Goal: Information Seeking & Learning: Learn about a topic

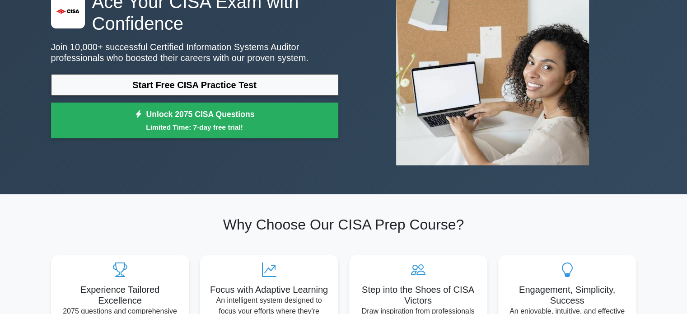
scroll to position [90, 0]
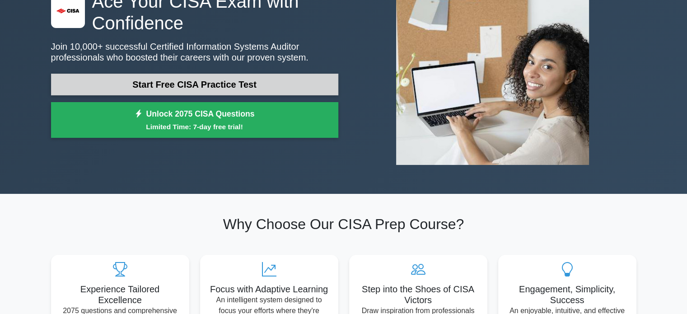
click at [215, 87] on link "Start Free CISA Practice Test" at bounding box center [194, 85] width 287 height 22
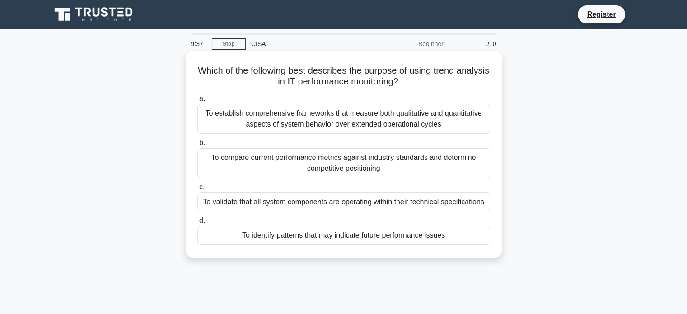
click at [371, 241] on div "To identify patterns that may indicate future performance issues" at bounding box center [343, 235] width 293 height 19
click at [197, 223] on input "d. To identify patterns that may indicate future performance issues" at bounding box center [197, 221] width 0 height 6
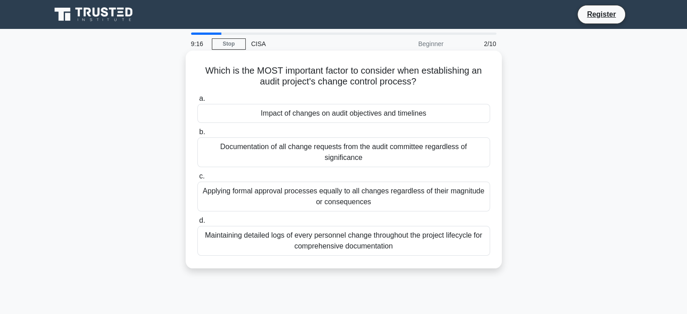
click at [424, 198] on div "Applying formal approval processes equally to all changes regardless of their m…" at bounding box center [343, 196] width 293 height 30
click at [197, 179] on input "c. Applying formal approval processes equally to all changes regardless of thei…" at bounding box center [197, 176] width 0 height 6
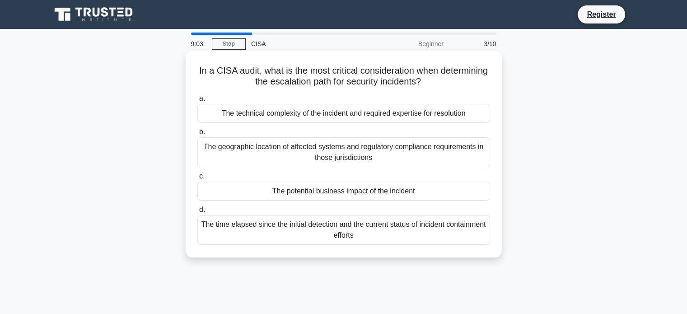
click at [423, 193] on div "The potential business impact of the incident" at bounding box center [343, 190] width 293 height 19
click at [197, 179] on input "c. The potential business impact of the incident" at bounding box center [197, 176] width 0 height 6
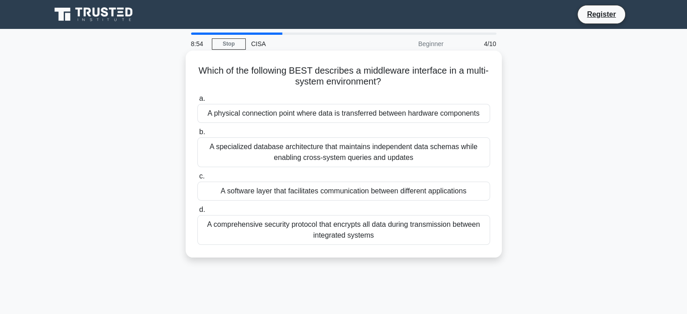
click at [317, 187] on div "A software layer that facilitates communication between different applications" at bounding box center [343, 190] width 293 height 19
click at [197, 179] on input "c. A software layer that facilitates communication between different applicatio…" at bounding box center [197, 176] width 0 height 6
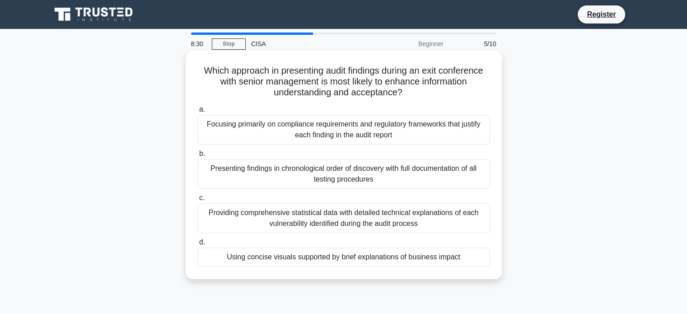
click at [404, 178] on div "Presenting findings in chronological order of discovery with full documentation…" at bounding box center [343, 174] width 293 height 30
click at [197, 157] on input "b. Presenting findings in chronological order of discovery with full documentat…" at bounding box center [197, 154] width 0 height 6
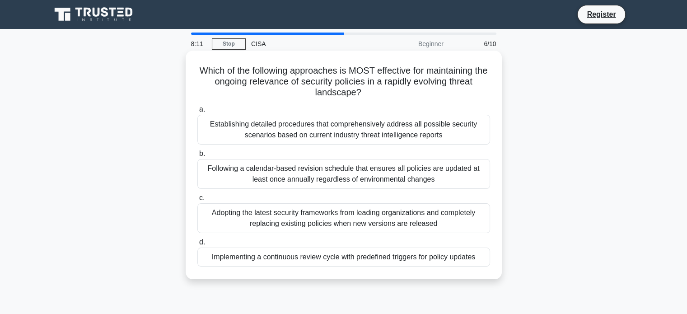
click at [344, 258] on div "Implementing a continuous review cycle with predefined triggers for policy upda…" at bounding box center [343, 256] width 293 height 19
click at [197, 245] on input "d. Implementing a continuous review cycle with predefined triggers for policy u…" at bounding box center [197, 242] width 0 height 6
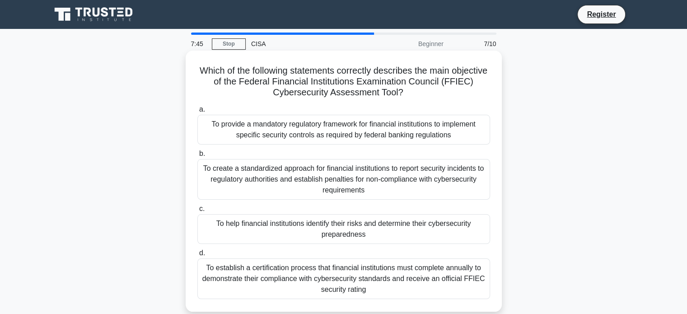
click at [308, 274] on div "To establish a certification process that financial institutions must complete …" at bounding box center [343, 278] width 293 height 41
click at [197, 256] on input "d. To establish a certification process that financial institutions must comple…" at bounding box center [197, 253] width 0 height 6
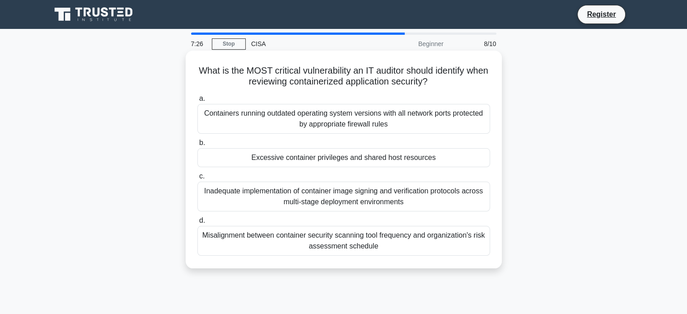
click at [273, 162] on div "Excessive container privileges and shared host resources" at bounding box center [343, 157] width 293 height 19
click at [197, 146] on input "b. Excessive container privileges and shared host resources" at bounding box center [197, 143] width 0 height 6
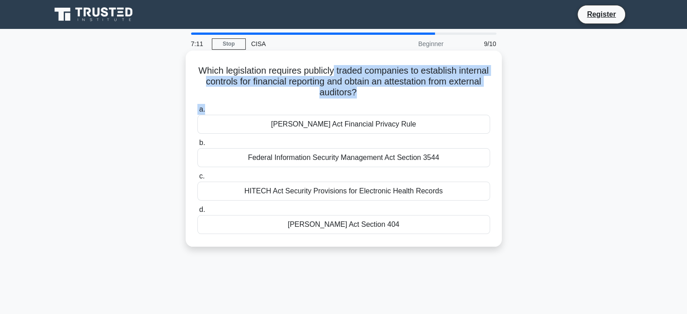
drag, startPoint x: 352, startPoint y: 70, endPoint x: 385, endPoint y: 105, distance: 47.9
click at [385, 105] on div "Which legislation requires publicly traded companies to establish internal cont…" at bounding box center [343, 148] width 309 height 189
click at [334, 88] on h5 "Which legislation requires publicly traded companies to establish internal cont…" at bounding box center [343, 81] width 294 height 33
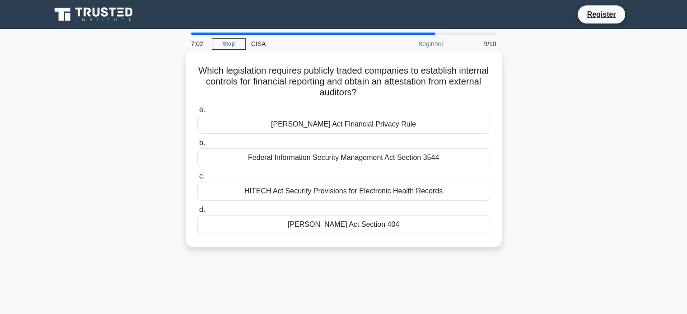
click at [389, 127] on div "Gramm-Leach-Bliley Act Financial Privacy Rule" at bounding box center [343, 124] width 293 height 19
click at [197, 112] on input "a. Gramm-Leach-Bliley Act Financial Privacy Rule" at bounding box center [197, 110] width 0 height 6
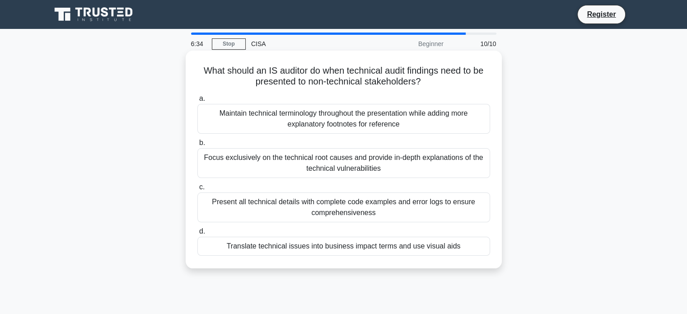
click at [278, 249] on div "Translate technical issues into business impact terms and use visual aids" at bounding box center [343, 246] width 293 height 19
click at [197, 234] on input "d. Translate technical issues into business impact terms and use visual aids" at bounding box center [197, 231] width 0 height 6
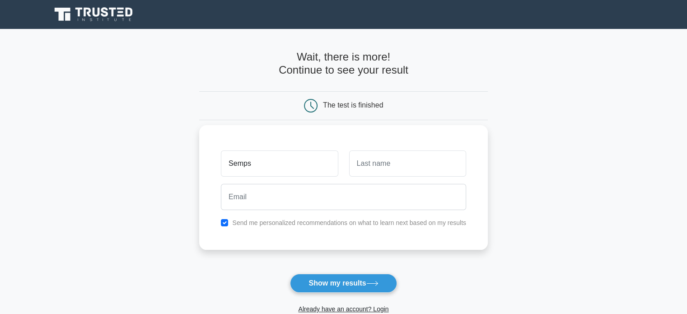
type input "Semps"
click at [398, 169] on input "text" at bounding box center [407, 163] width 117 height 26
type input "Sempas"
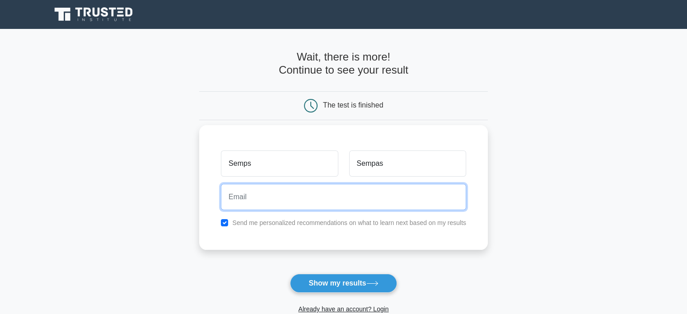
click at [323, 195] on input "email" at bounding box center [343, 197] width 245 height 26
type input "sempuss@live.com"
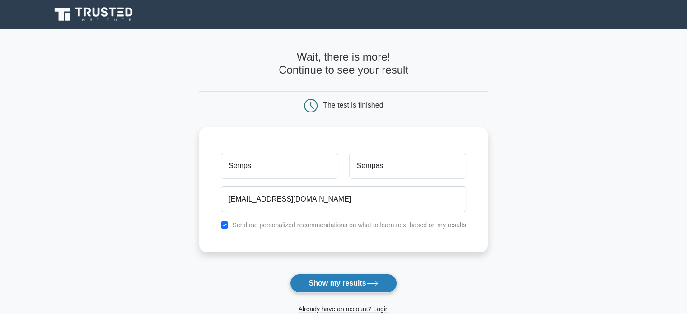
click at [345, 287] on button "Show my results" at bounding box center [343, 283] width 107 height 19
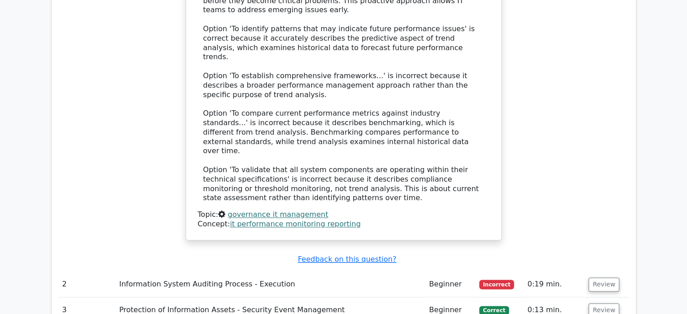
scroll to position [1083, 0]
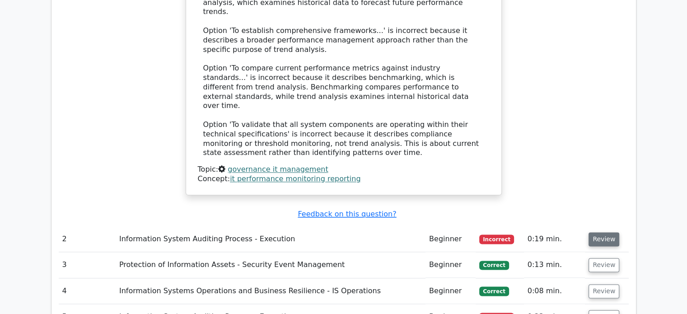
click at [601, 232] on button "Review" at bounding box center [603, 239] width 31 height 14
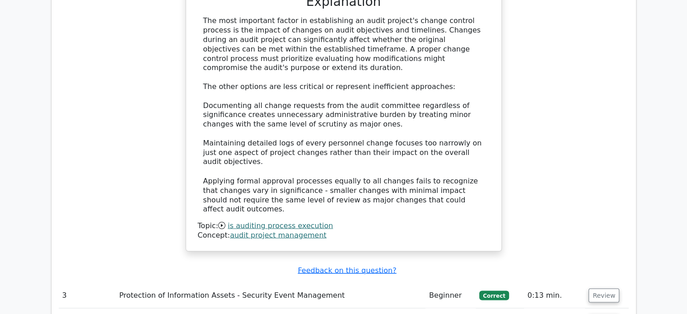
scroll to position [1625, 0]
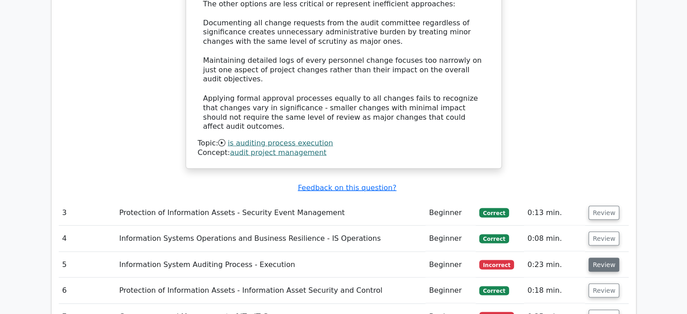
click at [608, 257] on button "Review" at bounding box center [603, 264] width 31 height 14
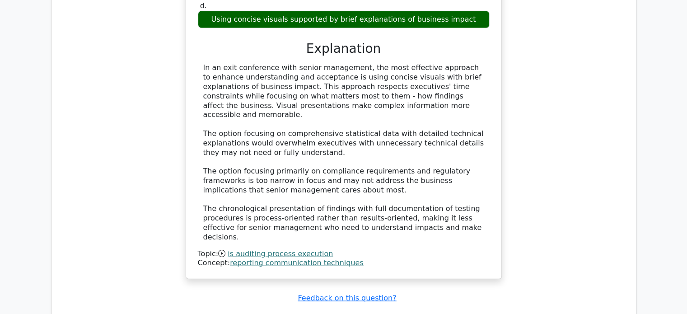
scroll to position [2167, 0]
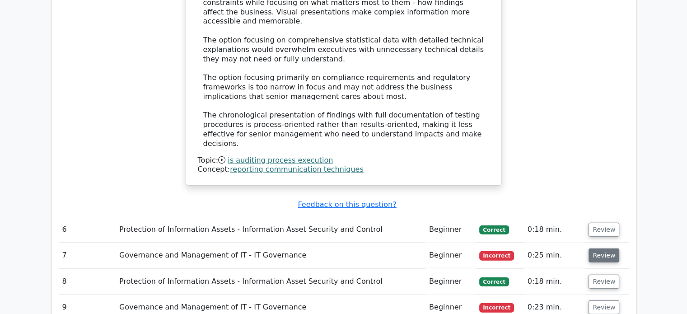
click at [609, 248] on button "Review" at bounding box center [603, 255] width 31 height 14
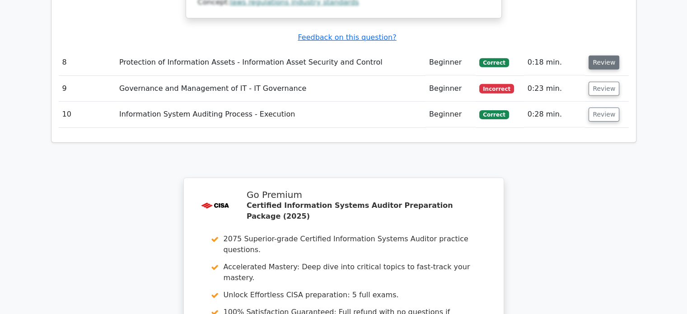
scroll to position [2979, 0]
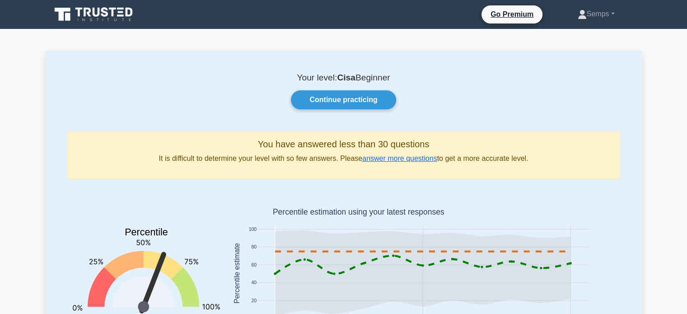
click at [79, 15] on icon at bounding box center [78, 12] width 7 height 9
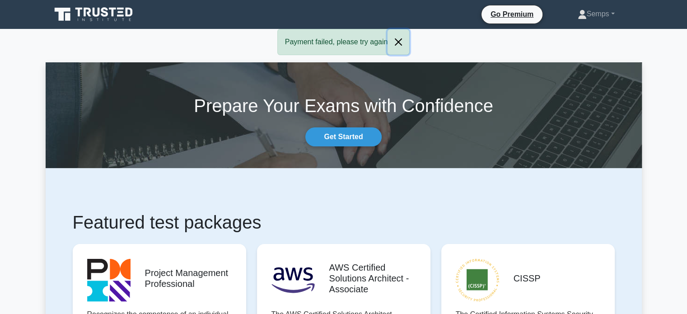
click at [401, 36] on button "Close" at bounding box center [398, 41] width 22 height 25
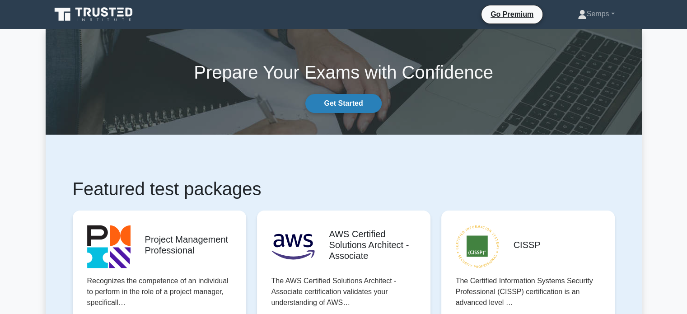
click at [348, 107] on link "Get Started" at bounding box center [343, 103] width 76 height 19
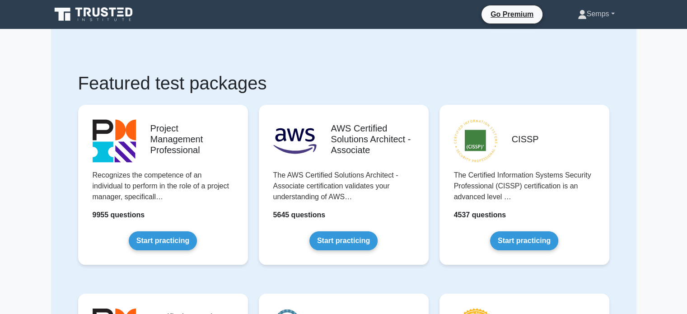
click at [587, 17] on link "Semps" at bounding box center [596, 14] width 80 height 18
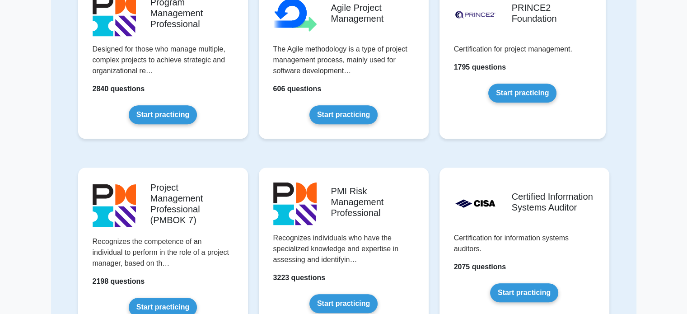
scroll to position [587, 0]
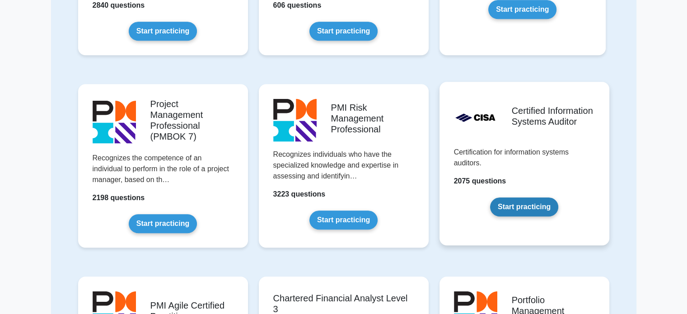
click at [523, 197] on link "Start practicing" at bounding box center [524, 206] width 68 height 19
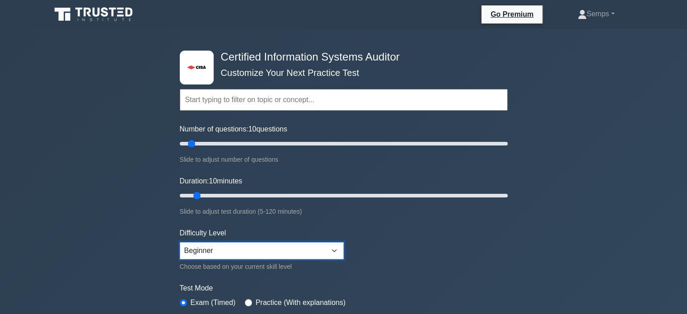
click at [243, 251] on select "Beginner Intermediate Expert" at bounding box center [262, 250] width 164 height 17
select select "expert"
click at [180, 242] on select "Beginner Intermediate Expert" at bounding box center [262, 250] width 164 height 17
drag, startPoint x: 195, startPoint y: 144, endPoint x: 380, endPoint y: 163, distance: 186.4
click at [380, 149] on input "Number of questions: 125 questions" at bounding box center [344, 143] width 328 height 11
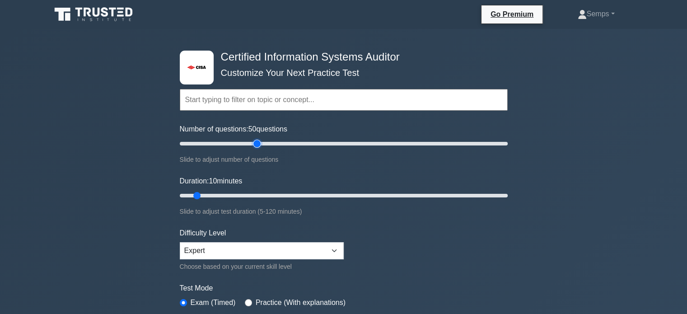
drag, startPoint x: 376, startPoint y: 145, endPoint x: 254, endPoint y: 150, distance: 121.5
type input "50"
click at [254, 149] on input "Number of questions: 50 questions" at bounding box center [344, 143] width 328 height 11
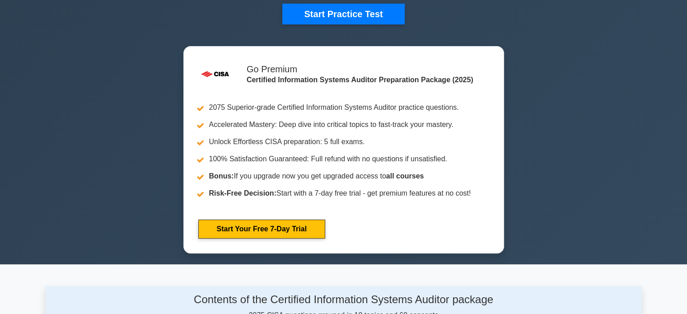
scroll to position [226, 0]
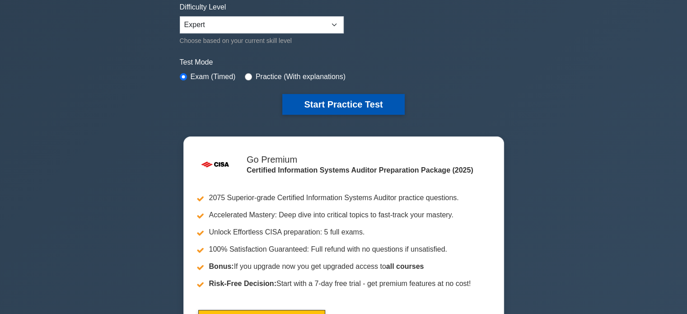
click at [350, 105] on button "Start Practice Test" at bounding box center [343, 104] width 122 height 21
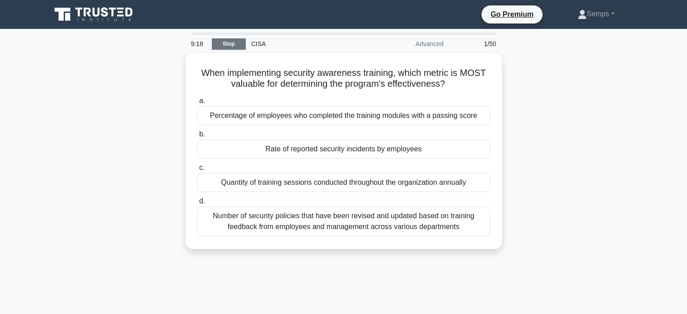
click at [219, 42] on link "Stop" at bounding box center [229, 43] width 34 height 11
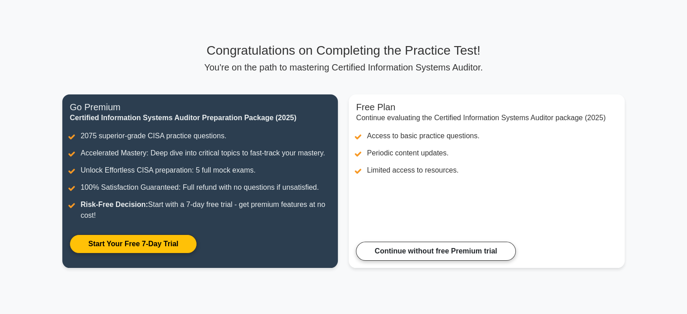
scroll to position [45, 0]
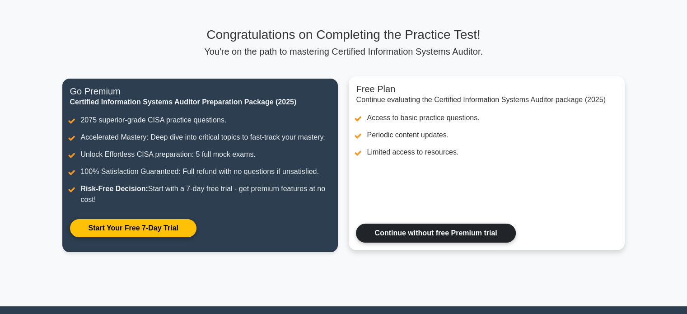
click at [410, 230] on link "Continue without free Premium trial" at bounding box center [435, 232] width 159 height 19
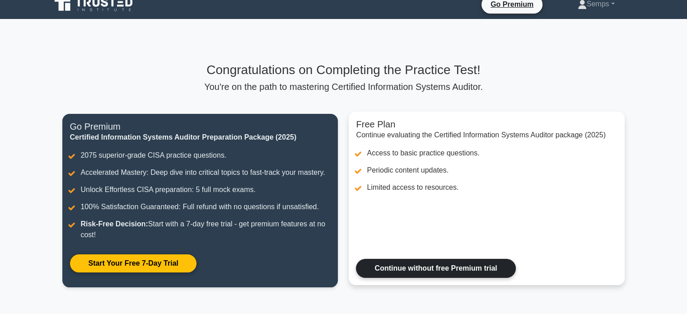
scroll to position [0, 0]
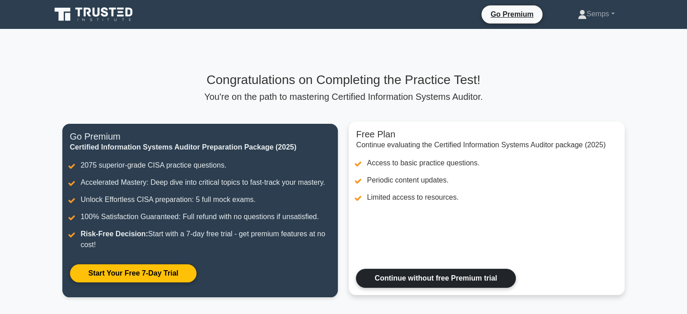
click at [406, 278] on link "Continue without free Premium trial" at bounding box center [435, 278] width 159 height 19
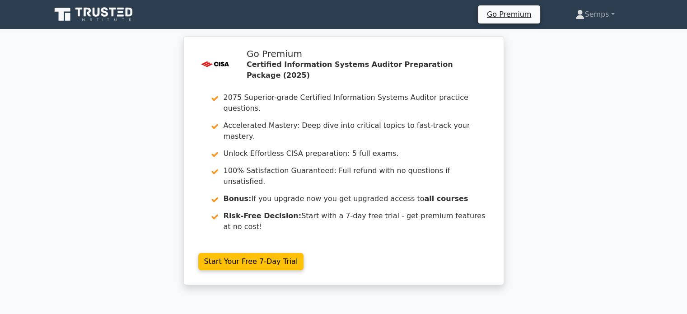
click at [65, 14] on icon at bounding box center [67, 17] width 5 height 8
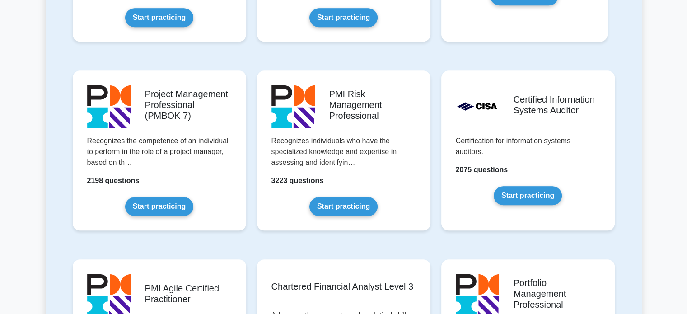
scroll to position [722, 0]
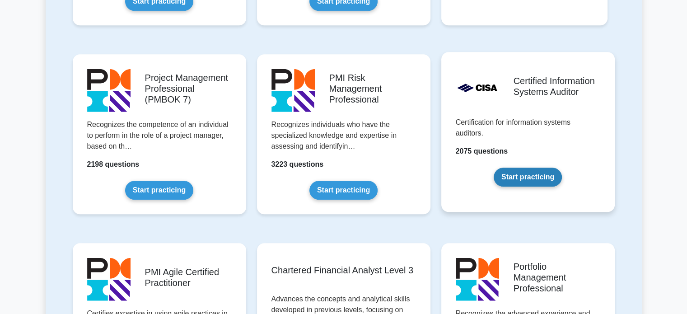
click at [515, 180] on link "Start practicing" at bounding box center [527, 176] width 68 height 19
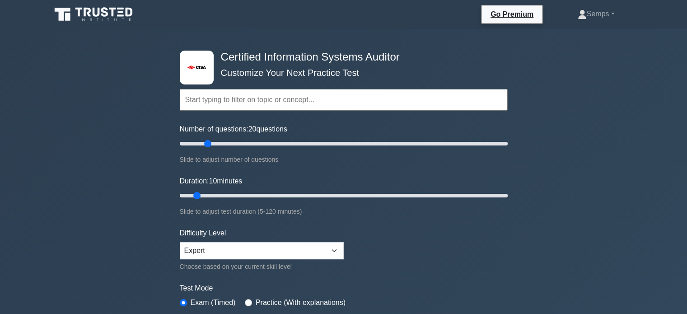
drag, startPoint x: 190, startPoint y: 141, endPoint x: 204, endPoint y: 141, distance: 14.5
type input "20"
click at [204, 141] on input "Number of questions: 20 questions" at bounding box center [344, 143] width 328 height 11
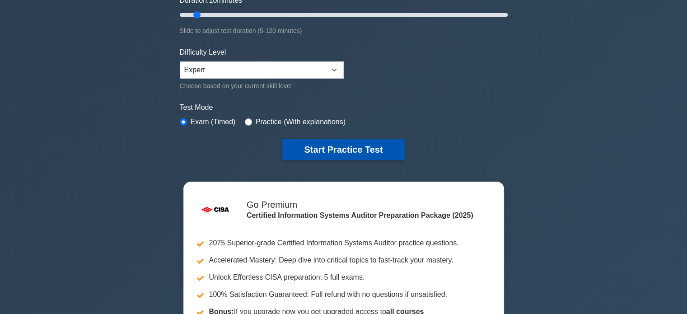
click at [358, 149] on button "Start Practice Test" at bounding box center [343, 149] width 122 height 21
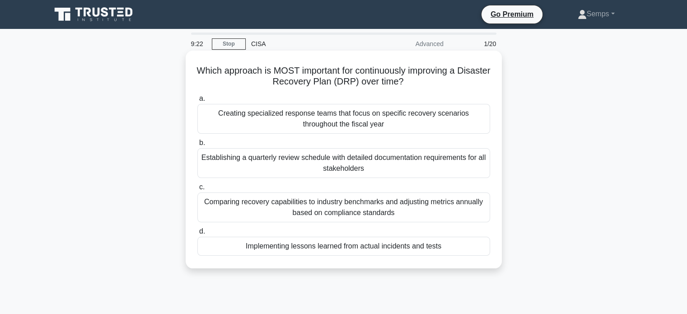
click at [343, 245] on div "Implementing lessons learned from actual incidents and tests" at bounding box center [343, 246] width 293 height 19
click at [197, 234] on input "d. Implementing lessons learned from actual incidents and tests" at bounding box center [197, 231] width 0 height 6
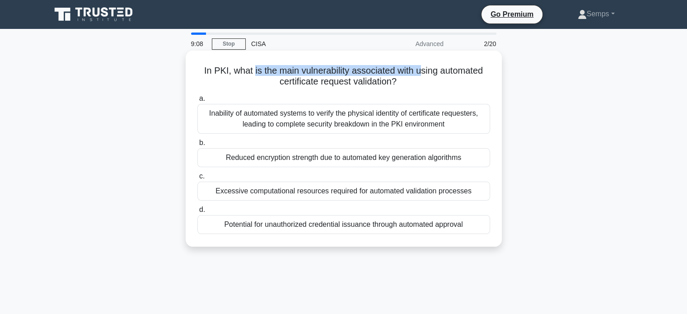
drag, startPoint x: 251, startPoint y: 74, endPoint x: 421, endPoint y: 75, distance: 170.2
click at [421, 75] on h5 "In PKI, what is the main vulnerability associated with using automated certific…" at bounding box center [343, 76] width 294 height 23
click at [376, 77] on h5 "In PKI, what is the main vulnerability associated with using automated certific…" at bounding box center [343, 76] width 294 height 23
drag, startPoint x: 233, startPoint y: 116, endPoint x: 342, endPoint y: 121, distance: 108.9
click at [342, 121] on div "Inability of automated systems to verify the physical identity of certificate r…" at bounding box center [343, 119] width 293 height 30
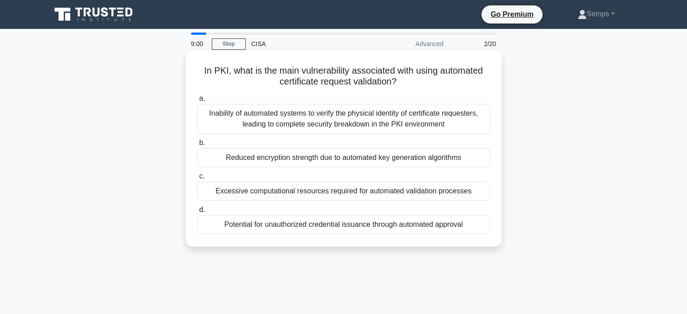
click at [318, 191] on div "Excessive computational resources required for automated validation processes" at bounding box center [343, 190] width 293 height 19
click at [197, 179] on input "c. Excessive computational resources required for automated validation processes" at bounding box center [197, 176] width 0 height 6
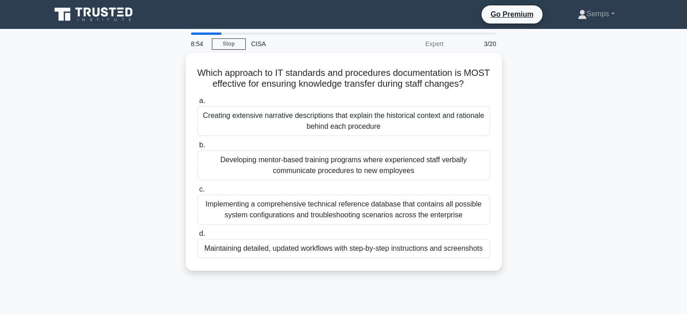
click at [484, 45] on div "3/20" at bounding box center [475, 44] width 53 height 18
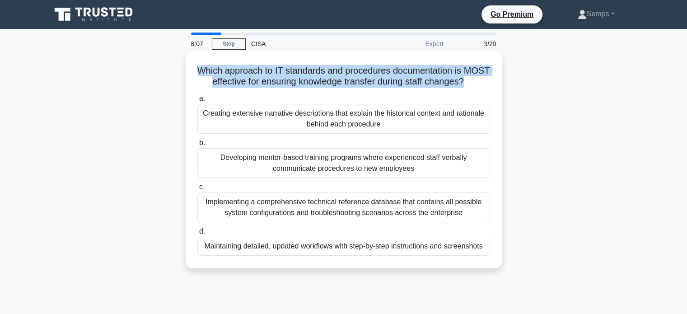
drag, startPoint x: 208, startPoint y: 72, endPoint x: 485, endPoint y: 86, distance: 277.5
click at [485, 86] on h5 "Which approach to IT standards and procedures documentation is MOST effective f…" at bounding box center [343, 76] width 294 height 23
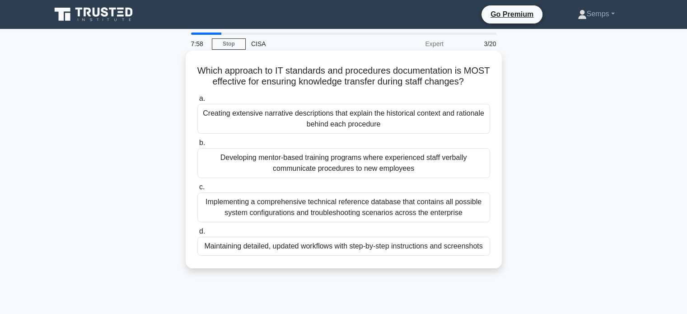
click at [433, 216] on div "Implementing a comprehensive technical reference database that contains all pos…" at bounding box center [343, 207] width 293 height 30
click at [197, 190] on input "c. Implementing a comprehensive technical reference database that contains all …" at bounding box center [197, 187] width 0 height 6
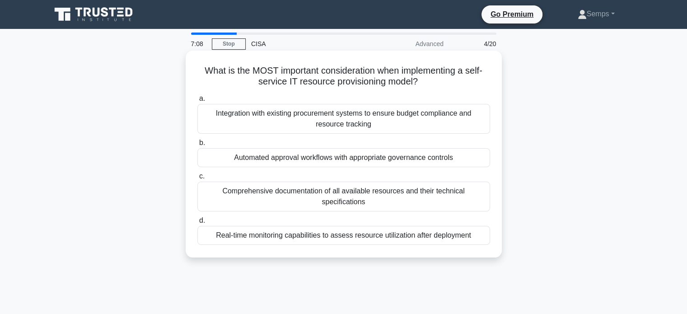
drag, startPoint x: 318, startPoint y: 155, endPoint x: 318, endPoint y: 164, distance: 9.0
click at [316, 156] on div "Automated approval workflows with appropriate governance controls" at bounding box center [343, 157] width 293 height 19
click at [232, 160] on div "Automated approval workflows with appropriate governance controls" at bounding box center [343, 157] width 293 height 19
click at [197, 146] on input "b. Automated approval workflows with appropriate governance controls" at bounding box center [197, 143] width 0 height 6
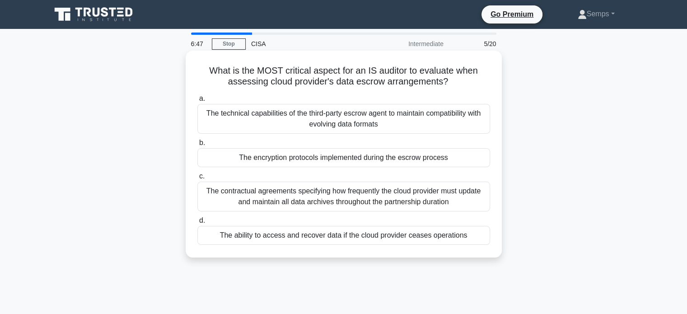
click at [300, 234] on div "The ability to access and recover data if the cloud provider ceases operations" at bounding box center [343, 235] width 293 height 19
click at [197, 223] on input "d. The ability to access and recover data if the cloud provider ceases operatio…" at bounding box center [197, 221] width 0 height 6
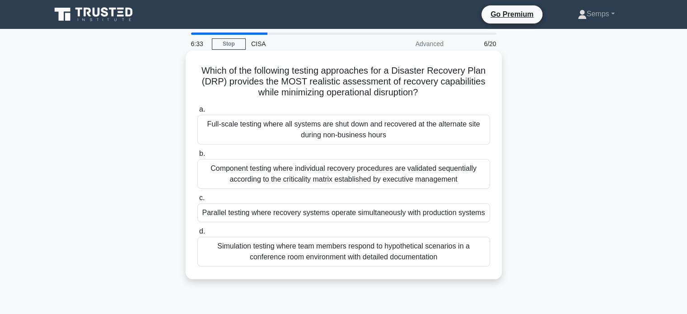
click at [263, 128] on div "Full-scale testing where all systems are shut down and recovered at the alterna…" at bounding box center [343, 130] width 293 height 30
click at [197, 112] on input "a. Full-scale testing where all systems are shut down and recovered at the alte…" at bounding box center [197, 110] width 0 height 6
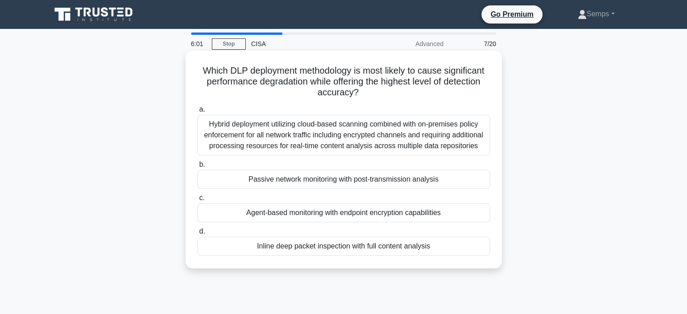
click at [273, 130] on div "Hybrid deployment utilizing cloud-based scanning combined with on-premises poli…" at bounding box center [343, 135] width 293 height 41
click at [197, 112] on input "a. Hybrid deployment utilizing cloud-based scanning combined with on-premises p…" at bounding box center [197, 110] width 0 height 6
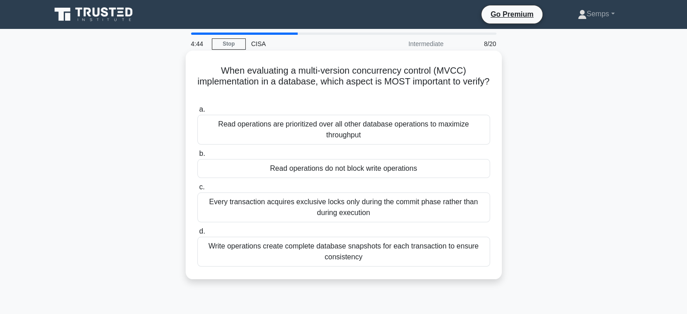
click at [312, 256] on div "Write operations create complete database snapshots for each transaction to ens…" at bounding box center [343, 252] width 293 height 30
click at [197, 234] on input "d. Write operations create complete database snapshots for each transaction to …" at bounding box center [197, 231] width 0 height 6
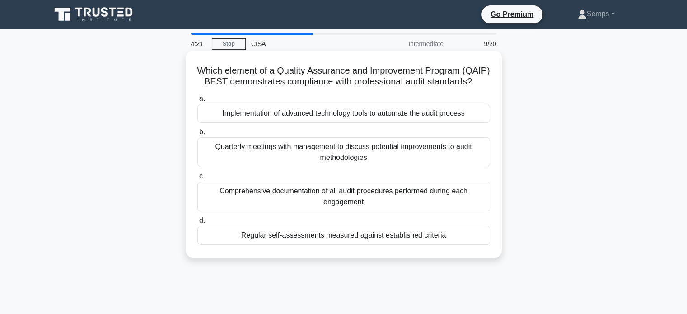
click at [392, 245] on div "Regular self-assessments measured against established criteria" at bounding box center [343, 235] width 293 height 19
click at [197, 223] on input "d. Regular self-assessments measured against established criteria" at bounding box center [197, 221] width 0 height 6
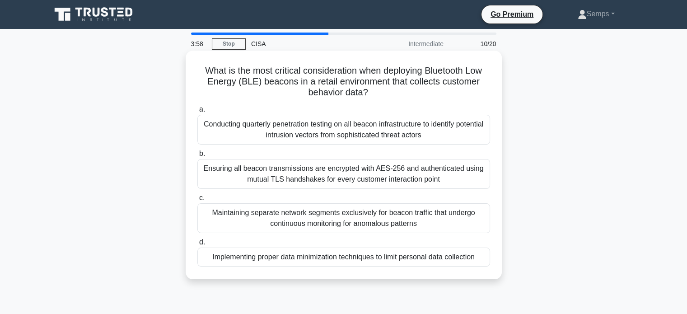
click at [321, 258] on div "Implementing proper data minimization techniques to limit personal data collect…" at bounding box center [343, 256] width 293 height 19
click at [197, 245] on input "d. Implementing proper data minimization techniques to limit personal data coll…" at bounding box center [197, 242] width 0 height 6
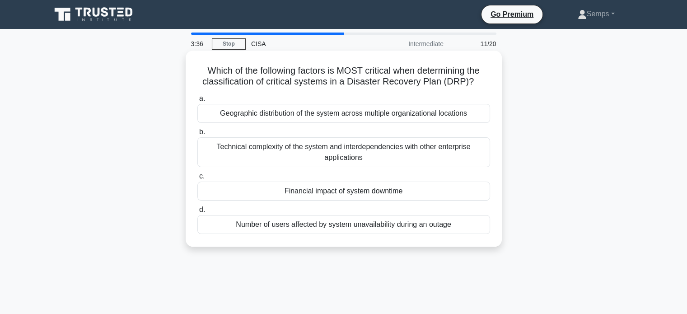
click at [341, 193] on div "Financial impact of system downtime" at bounding box center [343, 190] width 293 height 19
click at [197, 179] on input "c. Financial impact of system downtime" at bounding box center [197, 176] width 0 height 6
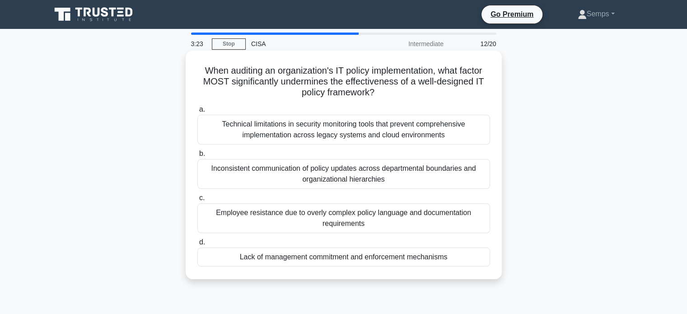
click at [317, 258] on div "Lack of management commitment and enforcement mechanisms" at bounding box center [343, 256] width 293 height 19
click at [197, 245] on input "d. Lack of management commitment and enforcement mechanisms" at bounding box center [197, 242] width 0 height 6
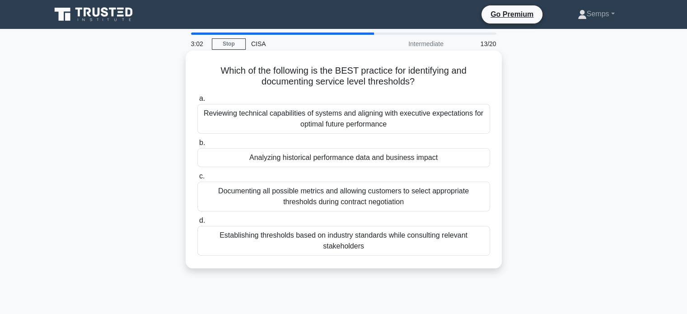
click at [359, 245] on div "Establishing thresholds based on industry standards while consulting relevant s…" at bounding box center [343, 241] width 293 height 30
click at [197, 223] on input "d. Establishing thresholds based on industry standards while consulting relevan…" at bounding box center [197, 221] width 0 height 6
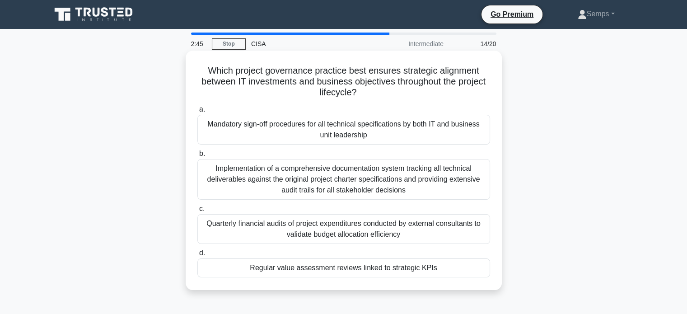
click at [321, 232] on div "Quarterly financial audits of project expenditures conducted by external consul…" at bounding box center [343, 229] width 293 height 30
click at [197, 212] on input "c. Quarterly financial audits of project expenditures conducted by external con…" at bounding box center [197, 209] width 0 height 6
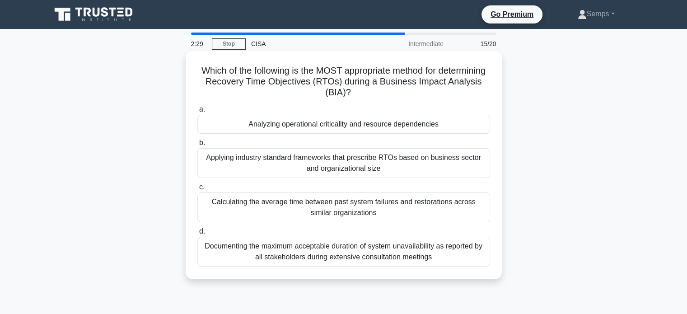
click at [350, 248] on div "Documenting the maximum acceptable duration of system unavailability as reporte…" at bounding box center [343, 252] width 293 height 30
click at [197, 234] on input "d. Documenting the maximum acceptable duration of system unavailability as repo…" at bounding box center [197, 231] width 0 height 6
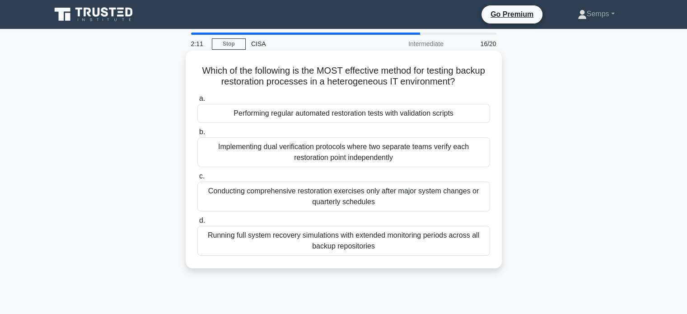
click at [295, 235] on div "Running full system recovery simulations with extended monitoring periods acros…" at bounding box center [343, 241] width 293 height 30
click at [197, 223] on input "d. Running full system recovery simulations with extended monitoring periods ac…" at bounding box center [197, 221] width 0 height 6
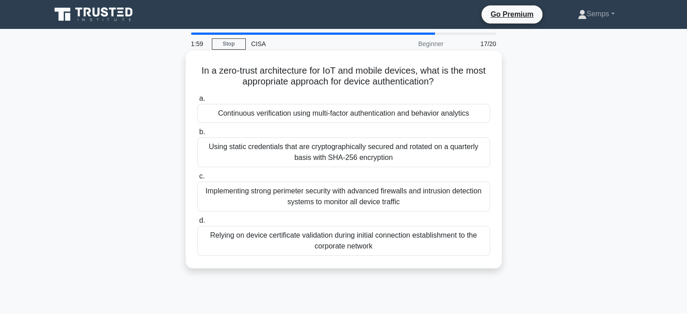
click at [287, 113] on div "Continuous verification using multi-factor authentication and behavior analytics" at bounding box center [343, 113] width 293 height 19
click at [197, 102] on input "a. Continuous verification using multi-factor authentication and behavior analy…" at bounding box center [197, 99] width 0 height 6
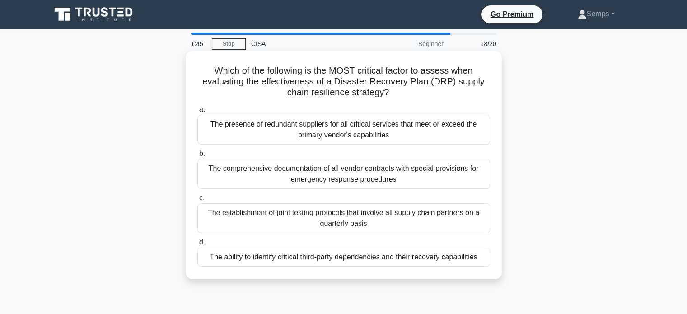
click at [341, 127] on div "The presence of redundant suppliers for all critical services that meet or exce…" at bounding box center [343, 130] width 293 height 30
click at [197, 112] on input "a. The presence of redundant suppliers for all critical services that meet or e…" at bounding box center [197, 110] width 0 height 6
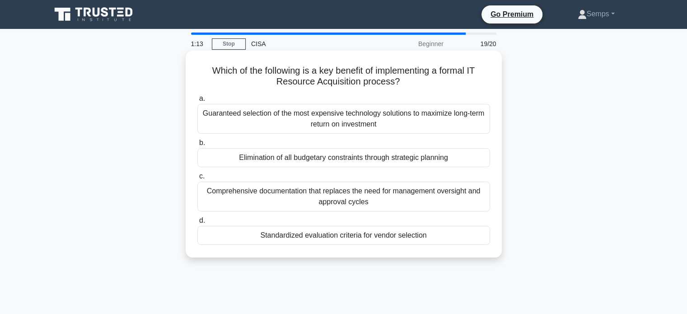
click at [357, 240] on div "Standardized evaluation criteria for vendor selection" at bounding box center [343, 235] width 293 height 19
click at [197, 223] on input "d. Standardized evaluation criteria for vendor selection" at bounding box center [197, 221] width 0 height 6
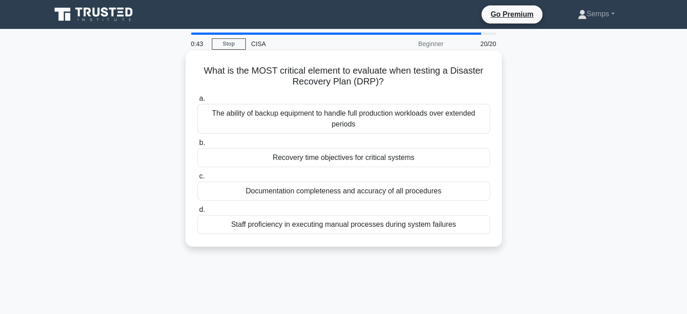
click at [325, 156] on div "Recovery time objectives for critical systems" at bounding box center [343, 157] width 293 height 19
click at [197, 146] on input "b. Recovery time objectives for critical systems" at bounding box center [197, 143] width 0 height 6
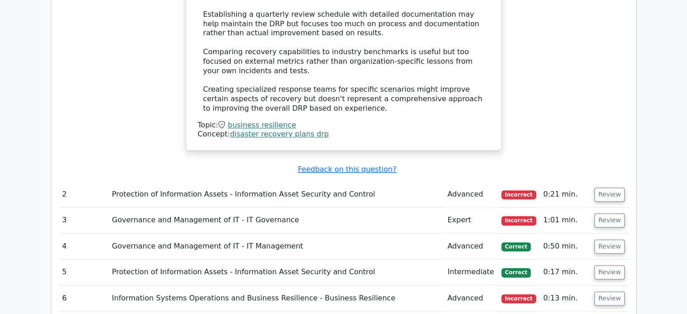
scroll to position [1264, 0]
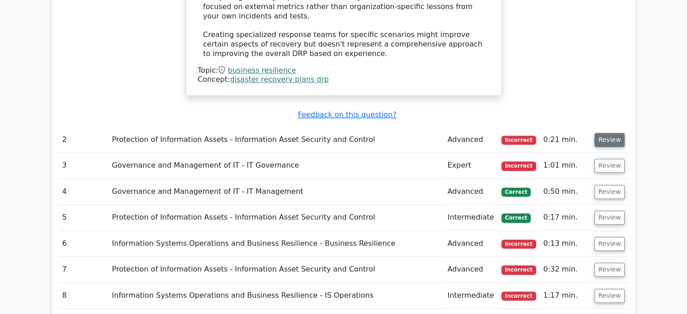
click at [609, 133] on button "Review" at bounding box center [609, 140] width 31 height 14
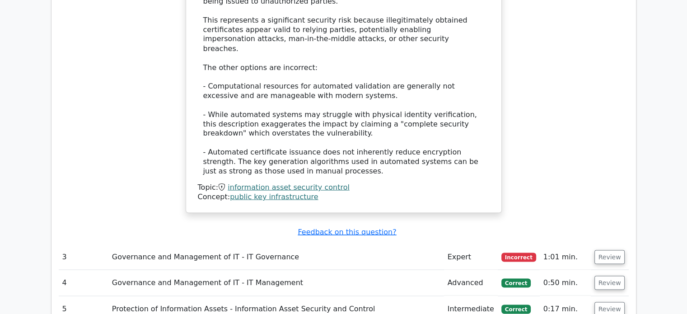
scroll to position [1715, 0]
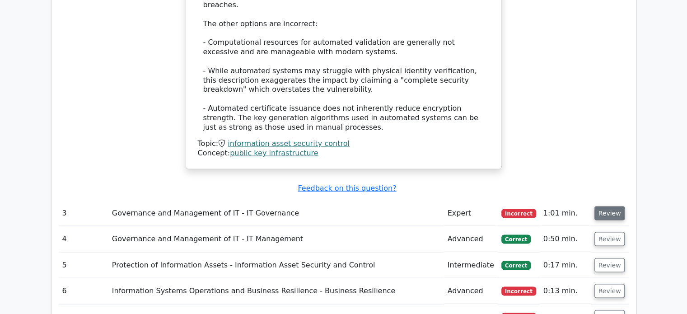
click at [610, 206] on button "Review" at bounding box center [609, 213] width 31 height 14
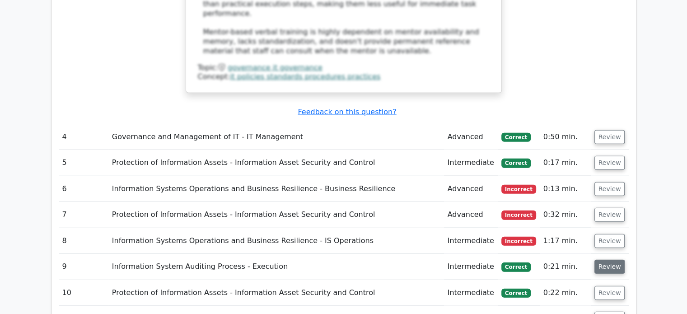
scroll to position [2573, 0]
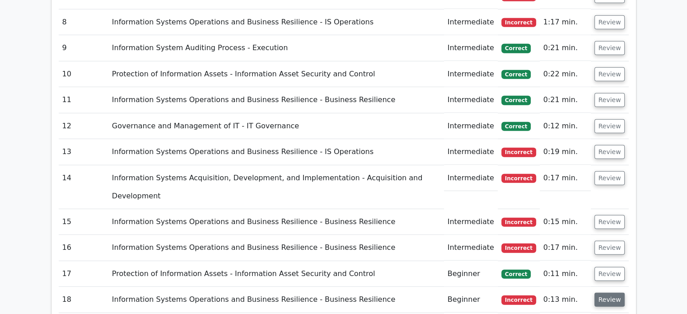
click at [600, 293] on button "Review" at bounding box center [609, 300] width 31 height 14
click at [613, 241] on button "Review" at bounding box center [609, 248] width 31 height 14
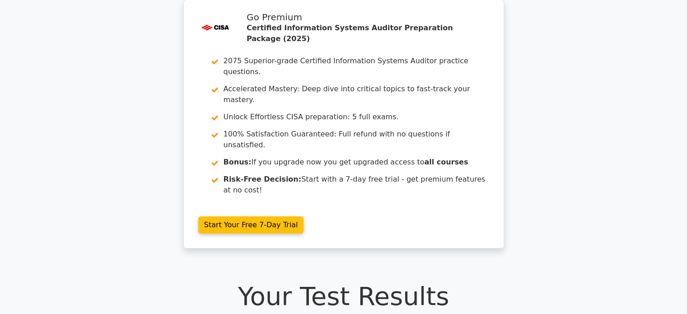
scroll to position [0, 0]
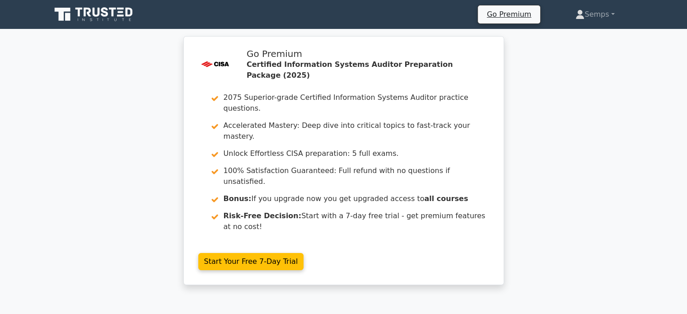
click at [92, 18] on icon at bounding box center [94, 14] width 87 height 17
